Goal: Task Accomplishment & Management: Use online tool/utility

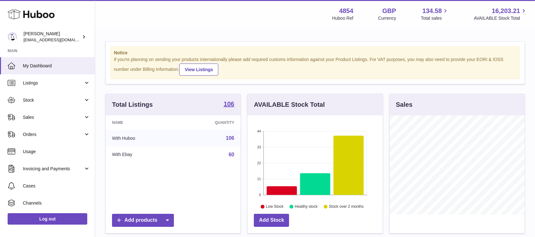
scroll to position [99, 135]
click at [61, 117] on span "Sales" at bounding box center [53, 117] width 61 height 6
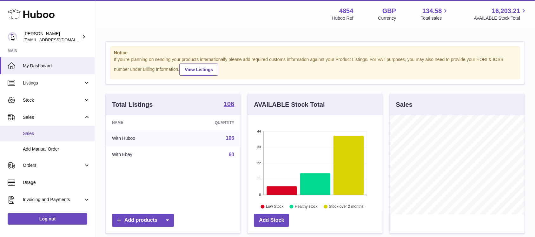
click at [61, 134] on span "Sales" at bounding box center [56, 134] width 67 height 6
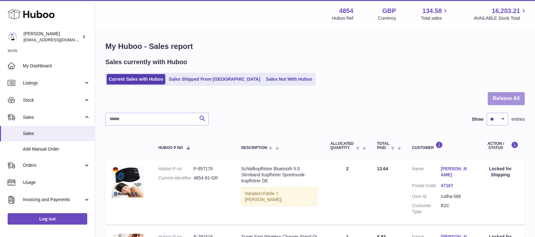
click at [499, 99] on button "Release All" at bounding box center [506, 98] width 37 height 13
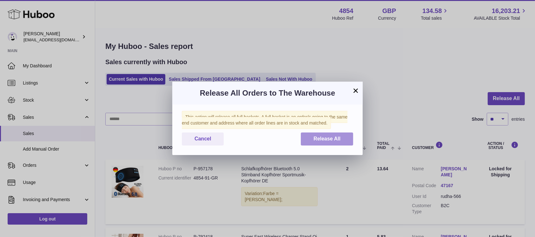
click at [346, 141] on button "Release All" at bounding box center [327, 138] width 52 height 13
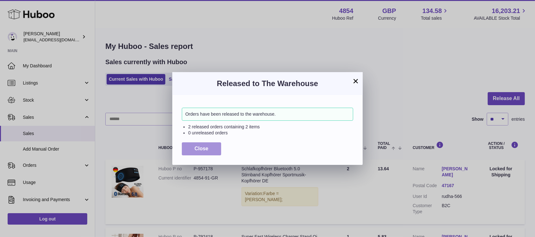
click at [202, 146] on span "Close" at bounding box center [202, 148] width 14 height 5
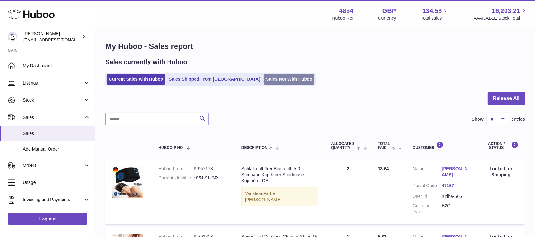
click at [264, 80] on link "Sales Not With Huboo" at bounding box center [289, 79] width 51 height 10
